Goal: Check status: Check status

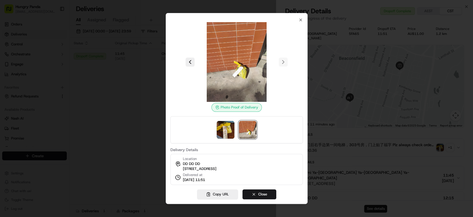
click at [128, 82] on div at bounding box center [236, 108] width 473 height 217
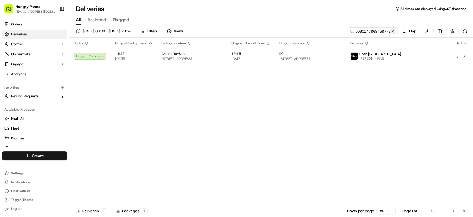
click at [393, 31] on button at bounding box center [393, 32] width 6 height 6
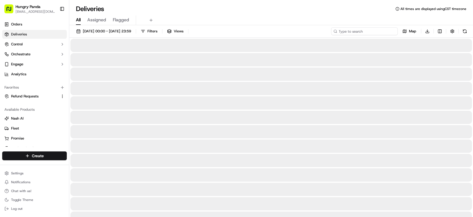
click at [370, 28] on input at bounding box center [364, 31] width 67 height 8
paste input "676718522835671451513"
type input "676718522835671451513"
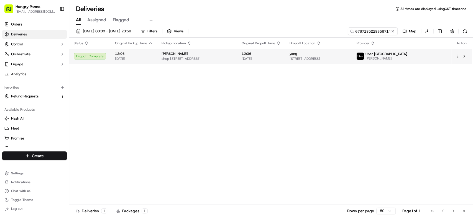
click at [348, 59] on span "[STREET_ADDRESS]" at bounding box center [319, 59] width 58 height 4
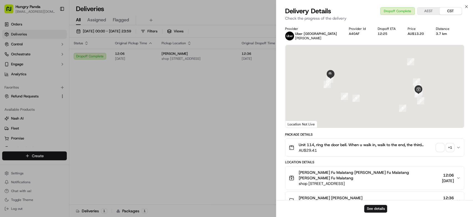
click at [450, 146] on div "+ 1" at bounding box center [450, 148] width 8 height 8
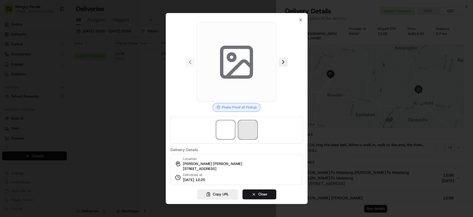
click at [248, 121] on span at bounding box center [248, 130] width 18 height 18
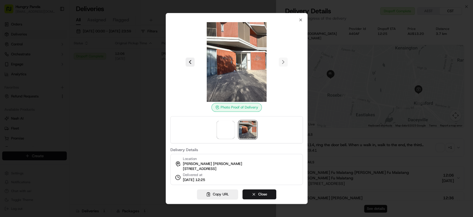
drag, startPoint x: 229, startPoint y: 66, endPoint x: 226, endPoint y: 69, distance: 4.3
drag, startPoint x: 97, startPoint y: 124, endPoint x: 104, endPoint y: 118, distance: 8.4
click at [99, 122] on div at bounding box center [236, 108] width 473 height 217
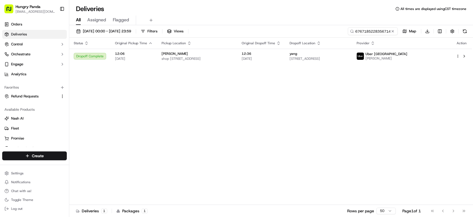
drag, startPoint x: 185, startPoint y: 118, endPoint x: 192, endPoint y: 113, distance: 8.3
click at [391, 33] on button at bounding box center [393, 32] width 6 height 6
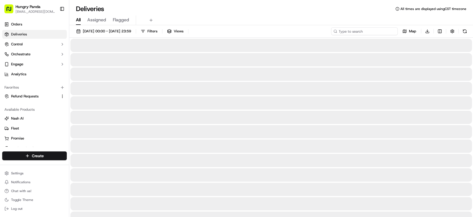
click at [370, 28] on input at bounding box center [364, 31] width 67 height 8
paste input "726417595855573667445"
type input "726417595855573667445"
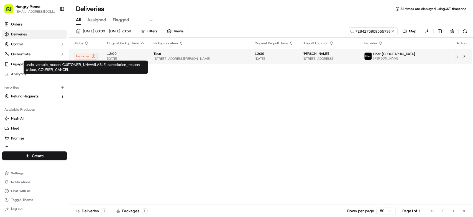
click at [164, 57] on span "[STREET_ADDRESS][PERSON_NAME]" at bounding box center [200, 59] width 92 height 4
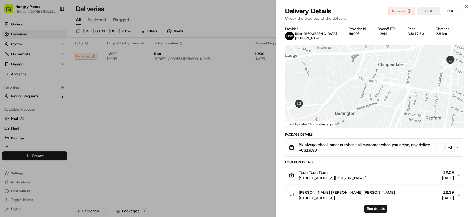
click at [453, 147] on div "+ 2" at bounding box center [450, 148] width 8 height 8
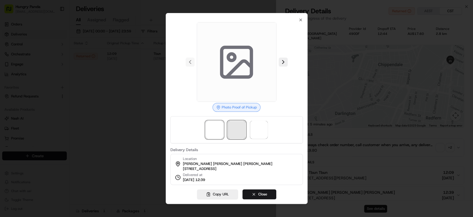
click at [229, 125] on span at bounding box center [237, 130] width 18 height 18
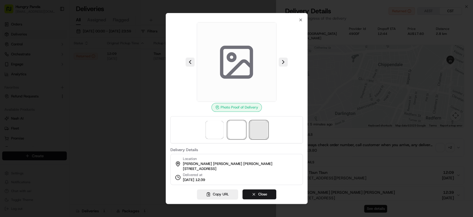
click at [262, 129] on span at bounding box center [259, 130] width 18 height 18
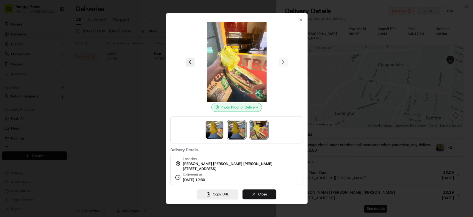
drag, startPoint x: 236, startPoint y: 74, endPoint x: 231, endPoint y: 123, distance: 49.6
click at [231, 123] on img at bounding box center [237, 130] width 18 height 18
